Goal: Browse casually: Explore the website without a specific task or goal

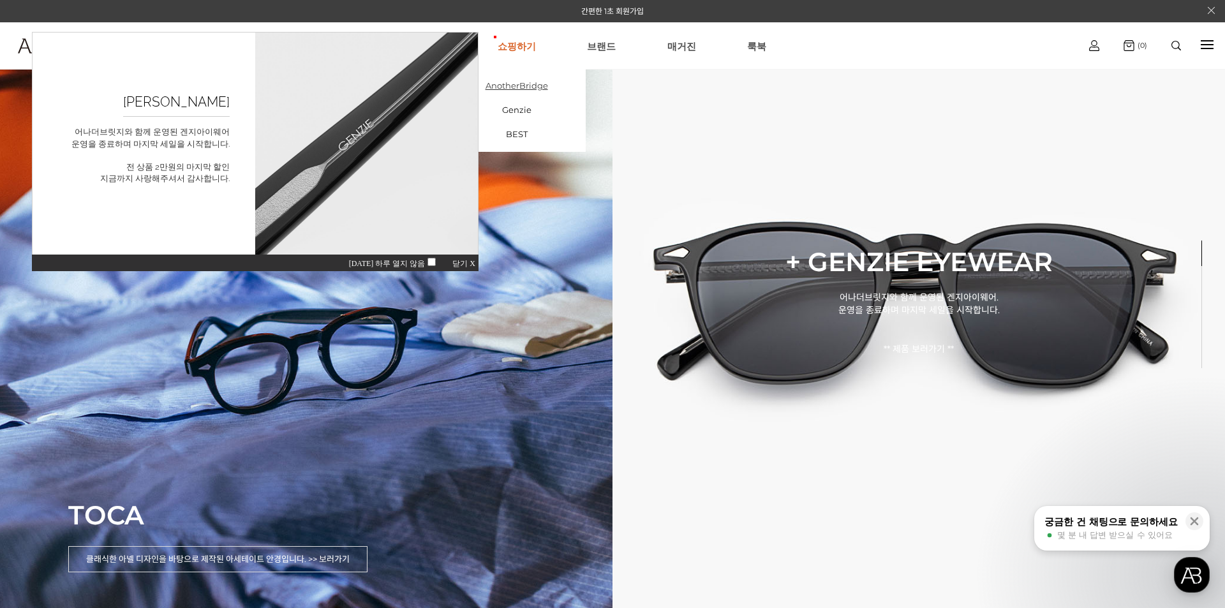
click at [538, 81] on link "AnotherBridge" at bounding box center [517, 85] width 138 height 24
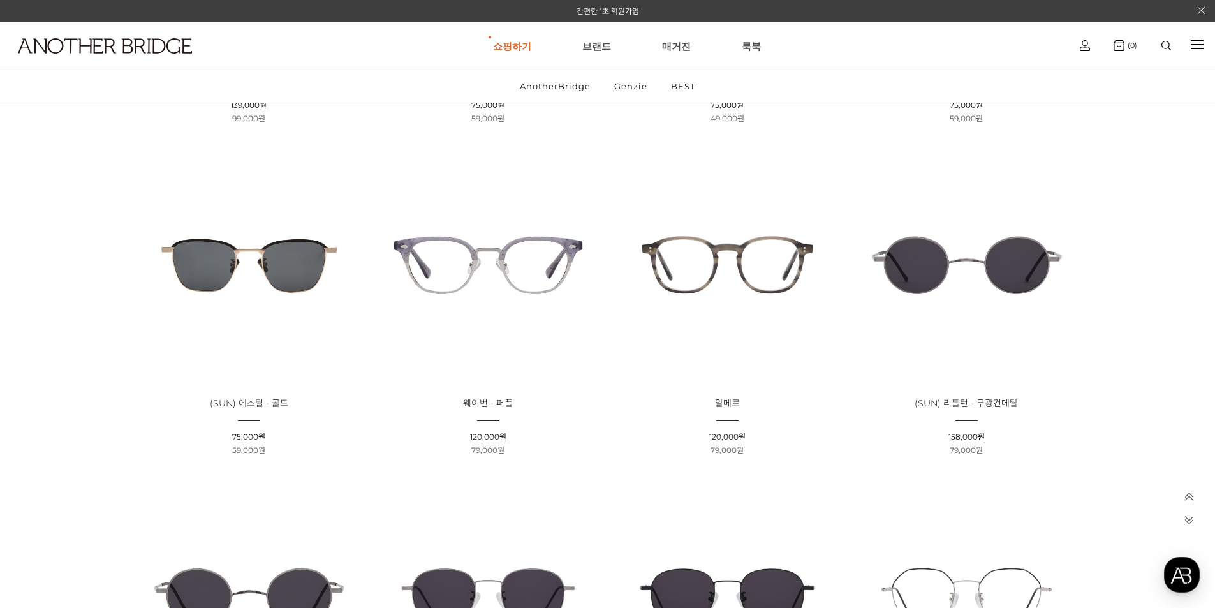
scroll to position [1786, 0]
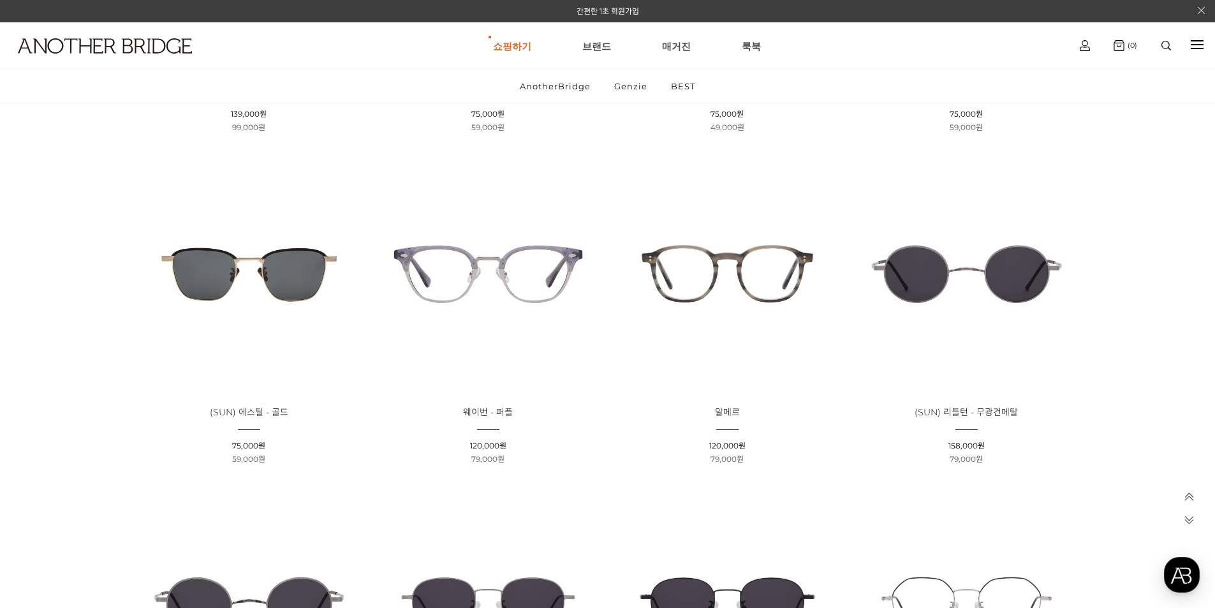
click at [722, 262] on img at bounding box center [727, 274] width 230 height 230
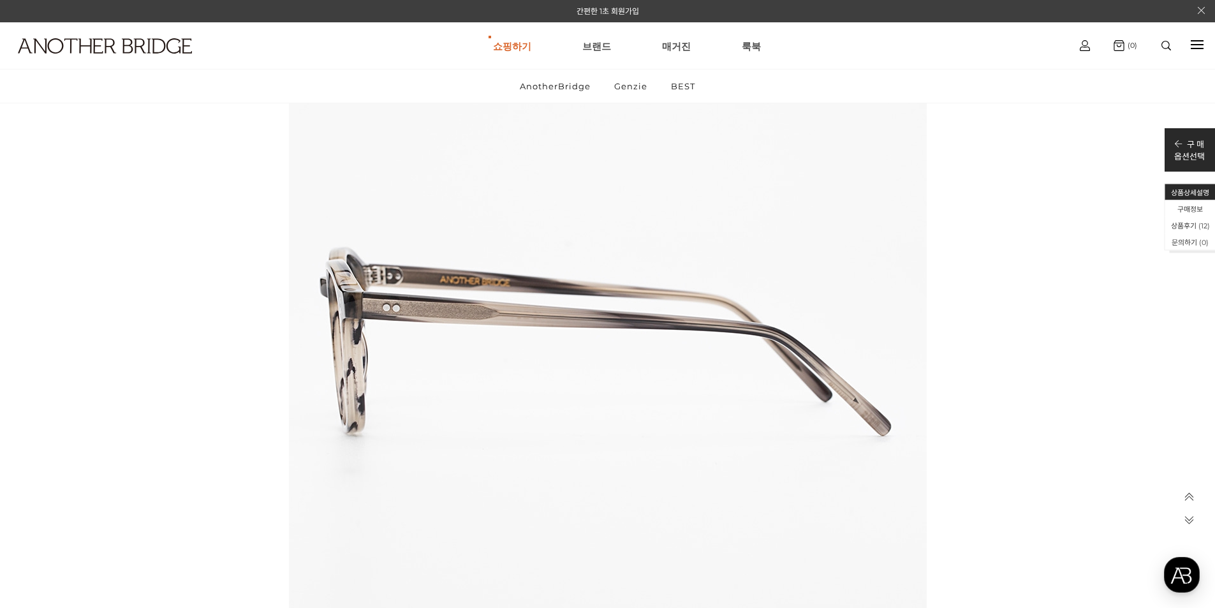
scroll to position [7974, 0]
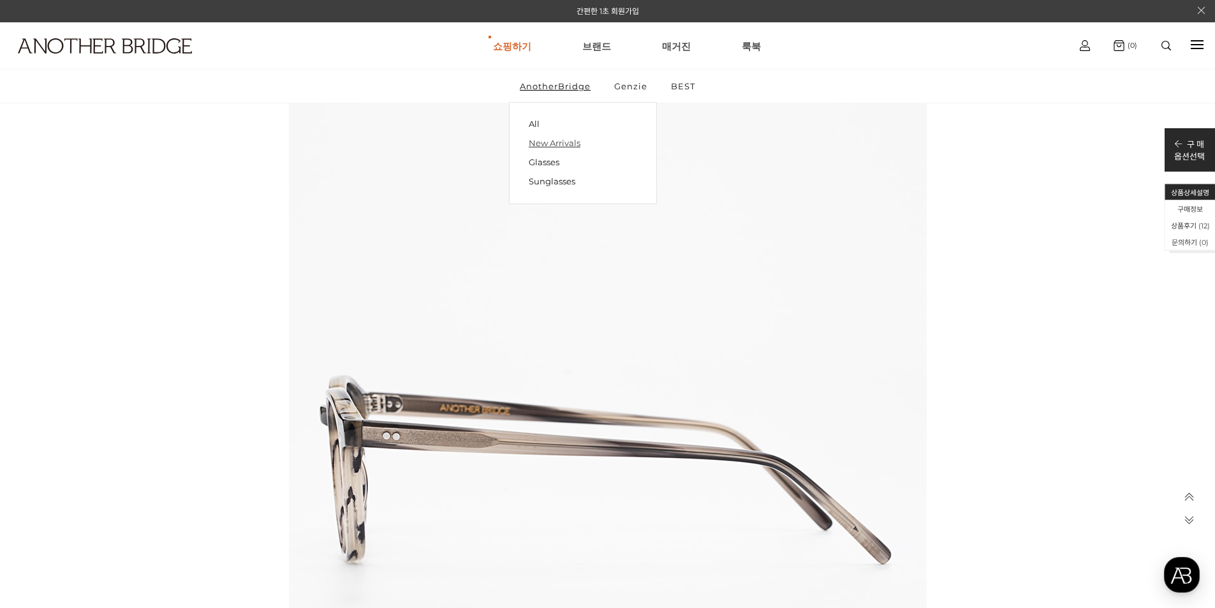
click at [568, 140] on link "New Arrivals" at bounding box center [583, 142] width 108 height 19
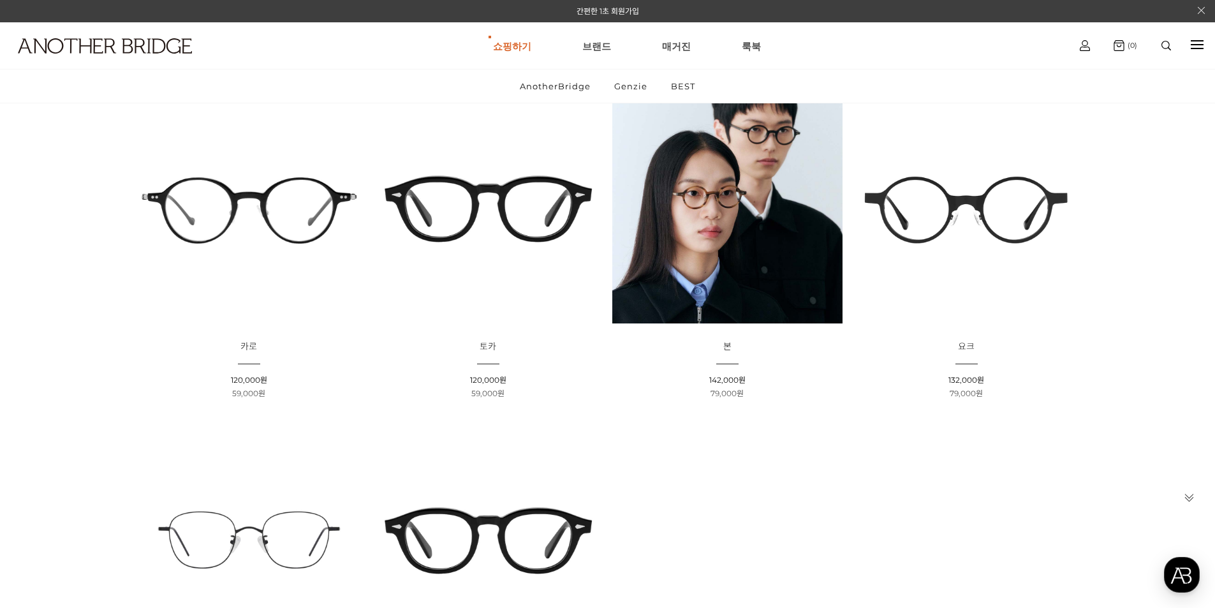
scroll to position [191, 0]
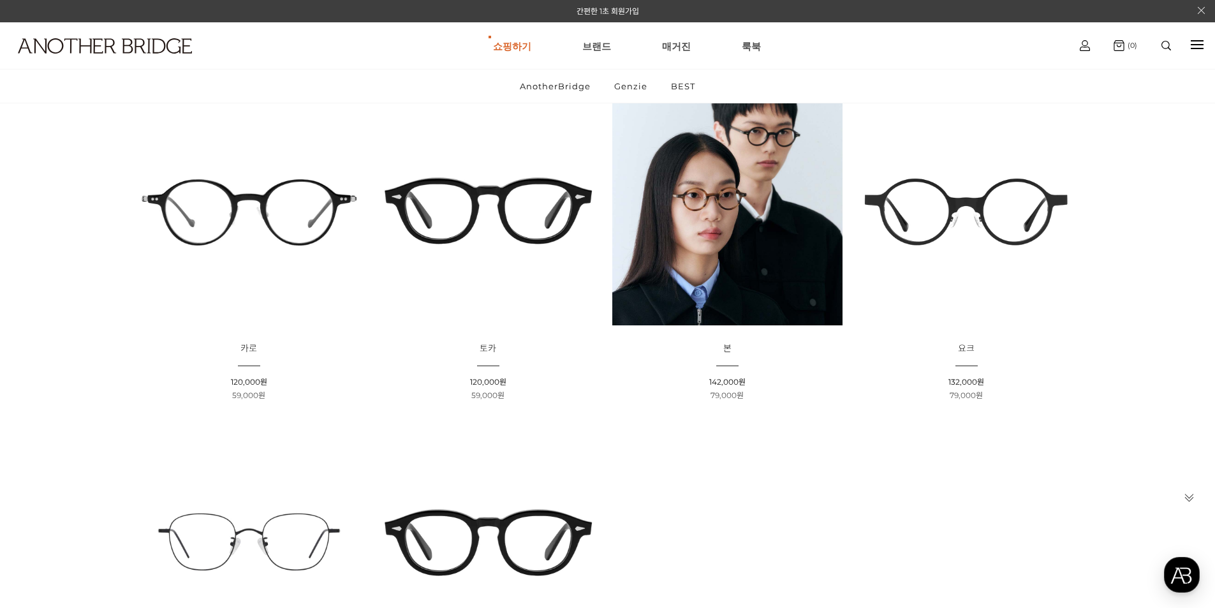
click at [981, 200] on img at bounding box center [967, 210] width 230 height 230
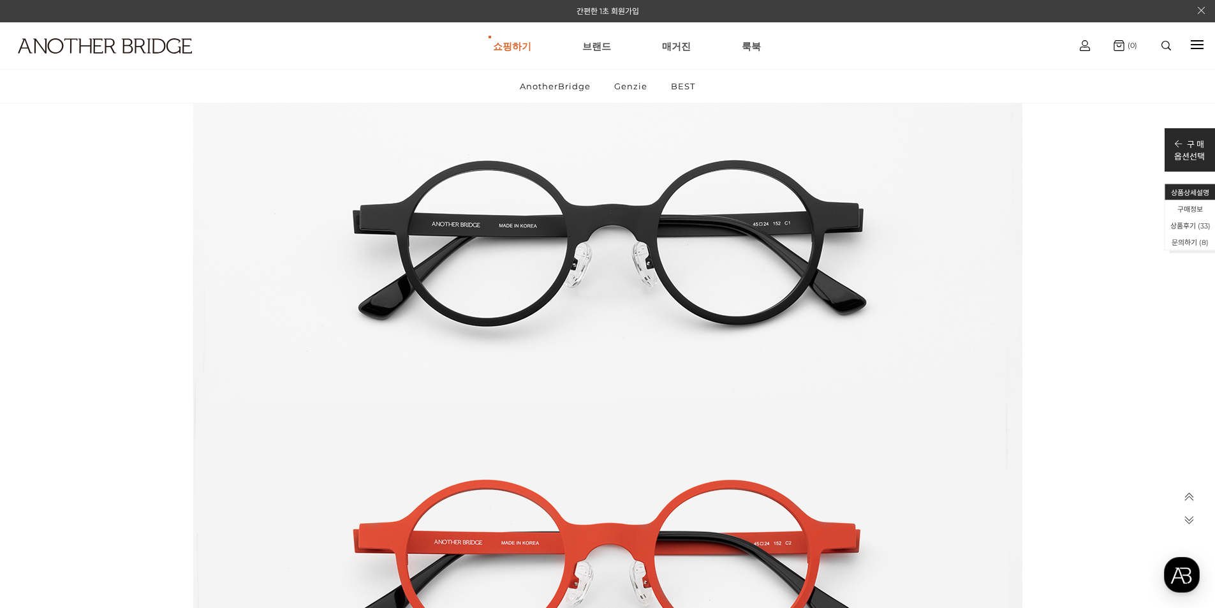
scroll to position [21627, 0]
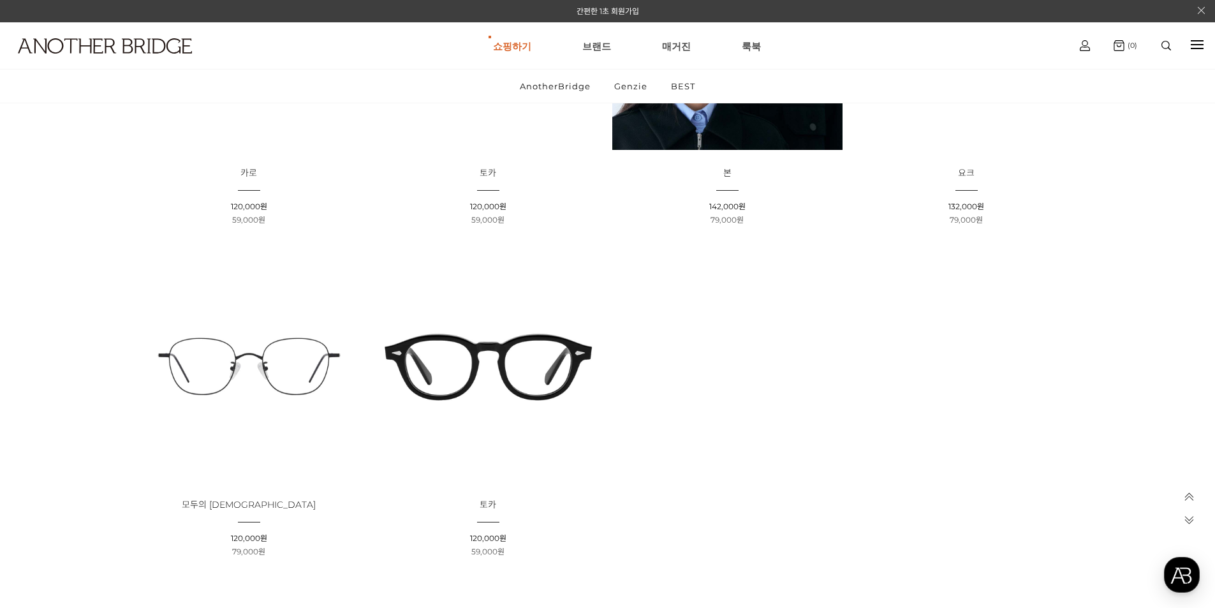
scroll to position [175, 0]
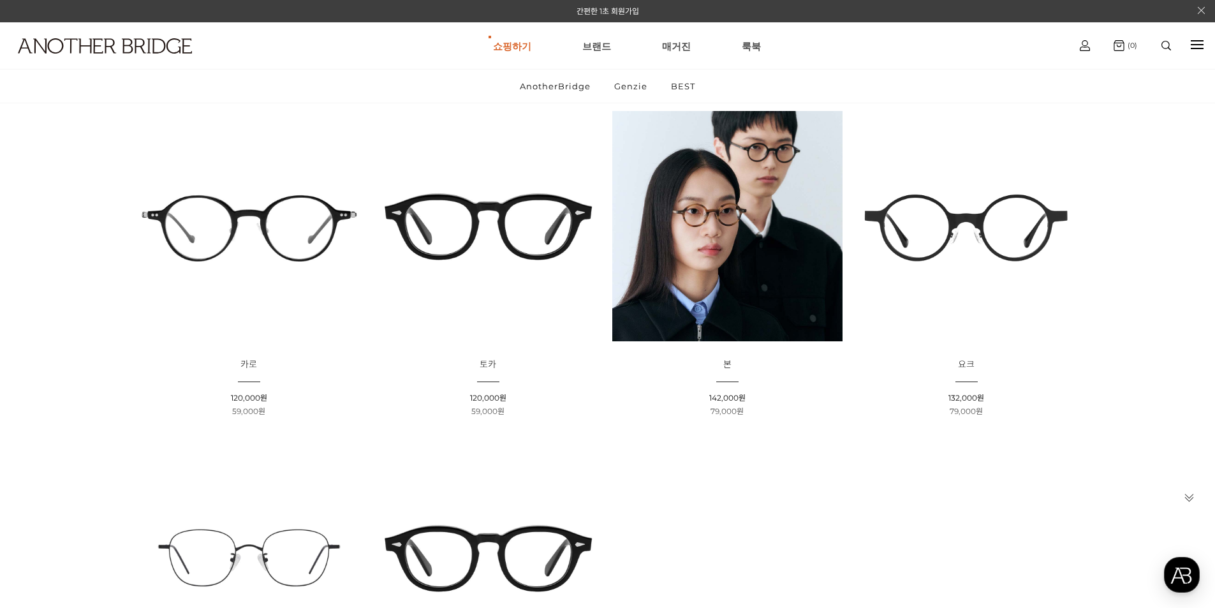
click at [471, 231] on img at bounding box center [488, 226] width 230 height 230
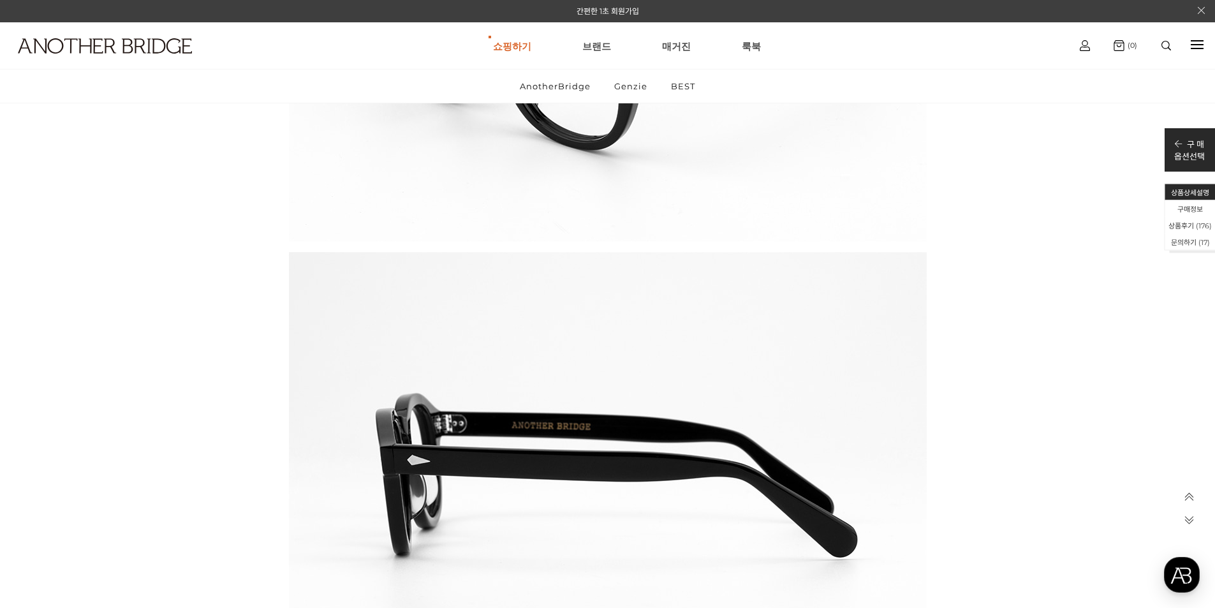
scroll to position [22520, 0]
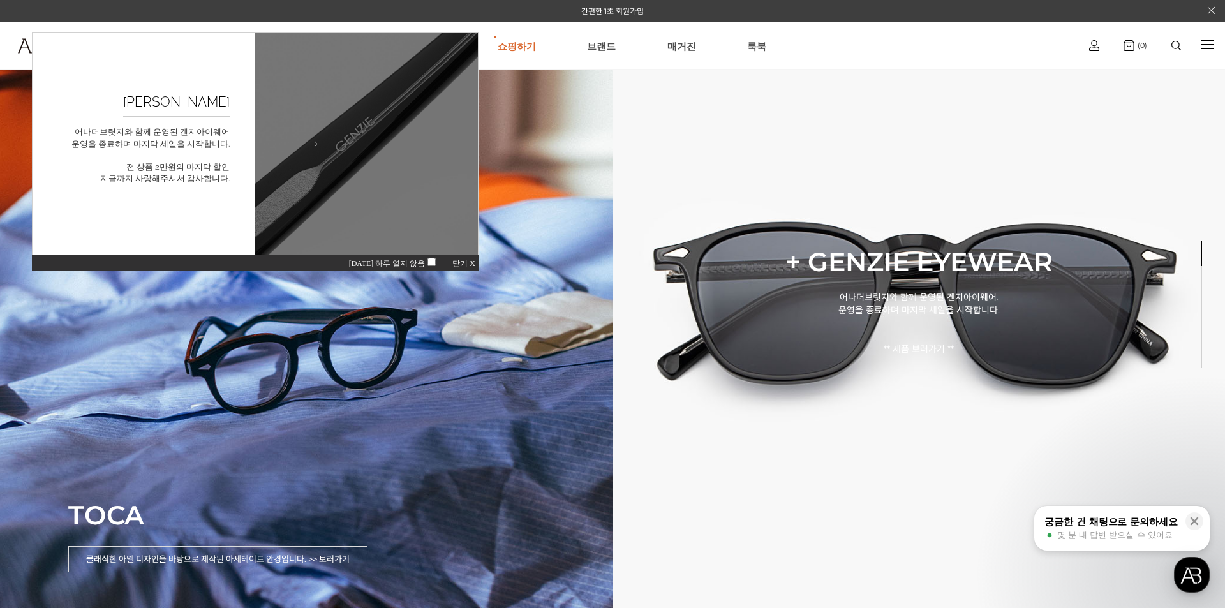
click at [190, 133] on p "어나더브릿지와 함께 운영된 겐지아이웨어 운영을 종료하며 마지막 세일을 시작합니다. 전 상품 2만원의 마지막 할인 지금까지 사랑해주셔서 감사합니…" at bounding box center [150, 126] width 158 height 13
